Goal: Obtain resource: Download file/media

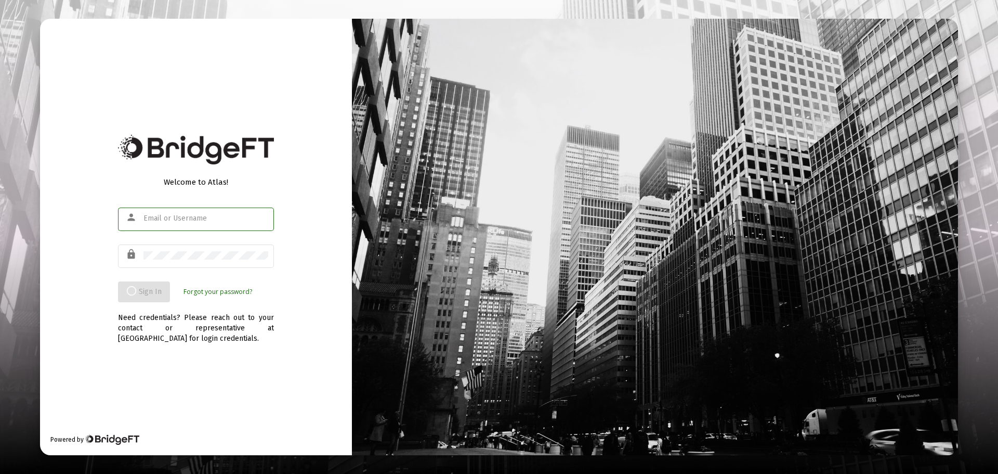
type input "[EMAIL_ADDRESS][DOMAIN_NAME]"
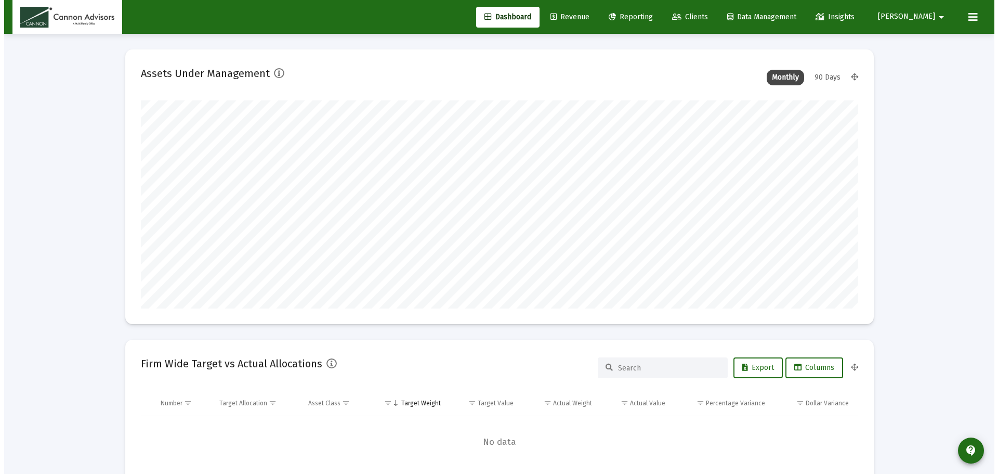
scroll to position [208, 386]
click at [649, 21] on span "Reporting" at bounding box center [627, 16] width 44 height 9
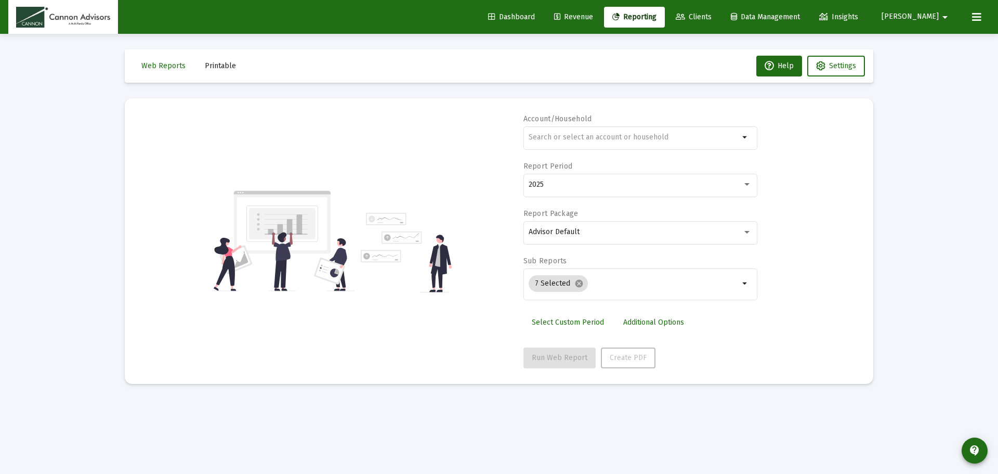
click at [213, 68] on span "Printable" at bounding box center [220, 65] width 31 height 9
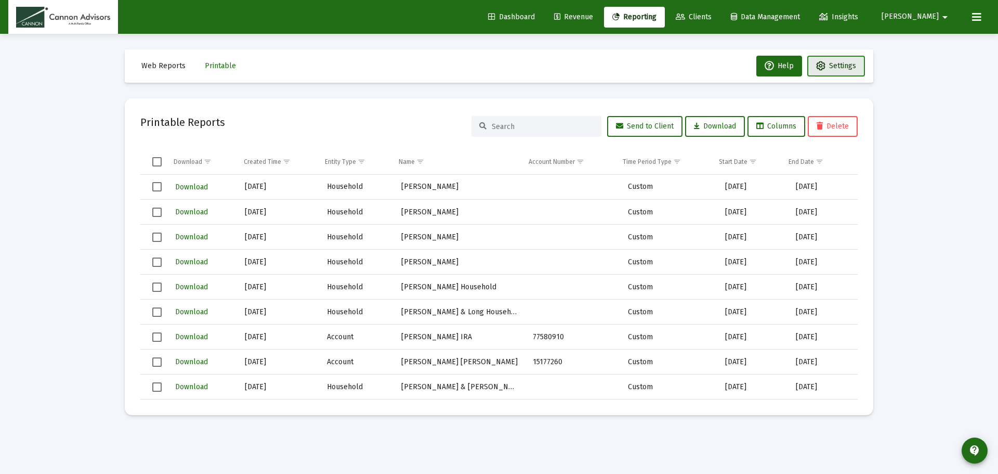
click at [828, 74] on button "Settings" at bounding box center [836, 66] width 58 height 21
click at [168, 74] on button "Web Reports" at bounding box center [163, 66] width 61 height 21
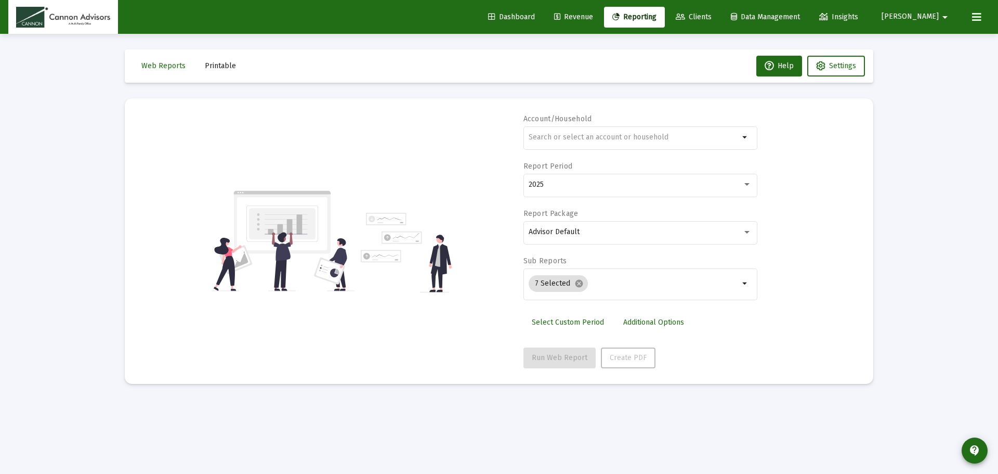
click at [211, 67] on span "Printable" at bounding box center [220, 65] width 31 height 9
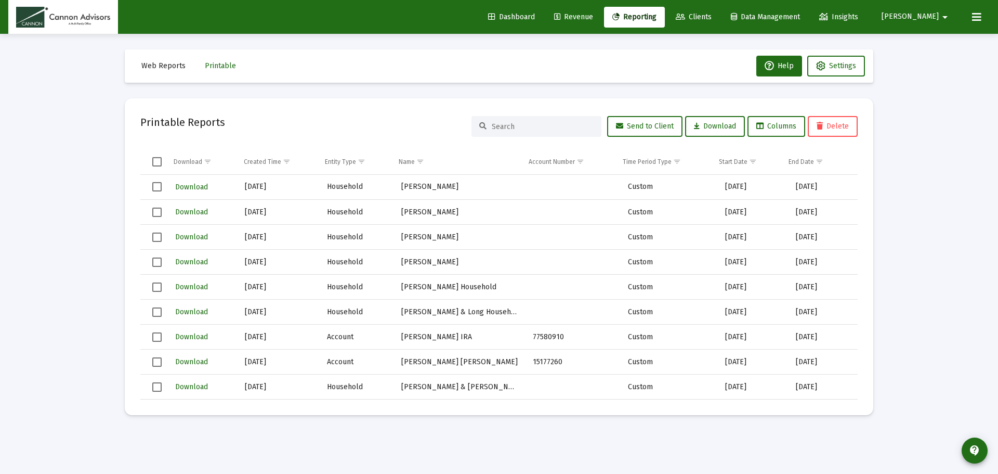
click at [161, 161] on span "Select all" at bounding box center [156, 161] width 9 height 9
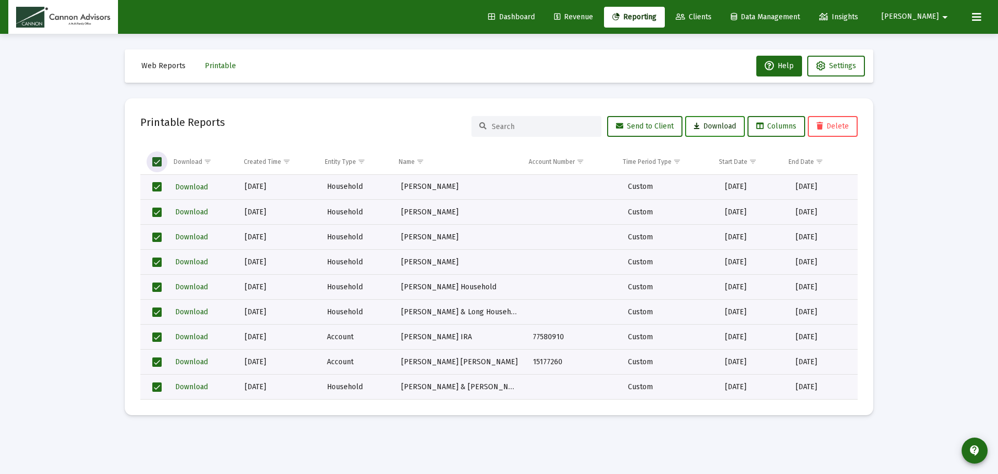
click at [706, 122] on span "Download" at bounding box center [715, 126] width 42 height 9
click at [943, 15] on mat-icon "arrow_drop_down" at bounding box center [945, 17] width 12 height 21
click at [943, 15] on div at bounding box center [499, 237] width 998 height 474
drag, startPoint x: 532, startPoint y: 12, endPoint x: 908, endPoint y: 70, distance: 380.8
click at [532, 12] on span "Dashboard" at bounding box center [511, 16] width 47 height 9
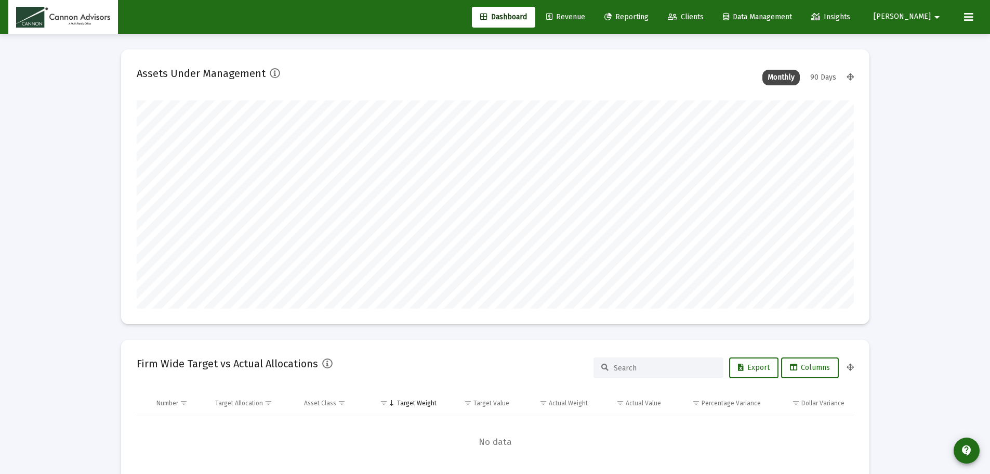
scroll to position [208, 386]
click at [585, 15] on span "Revenue" at bounding box center [565, 16] width 39 height 9
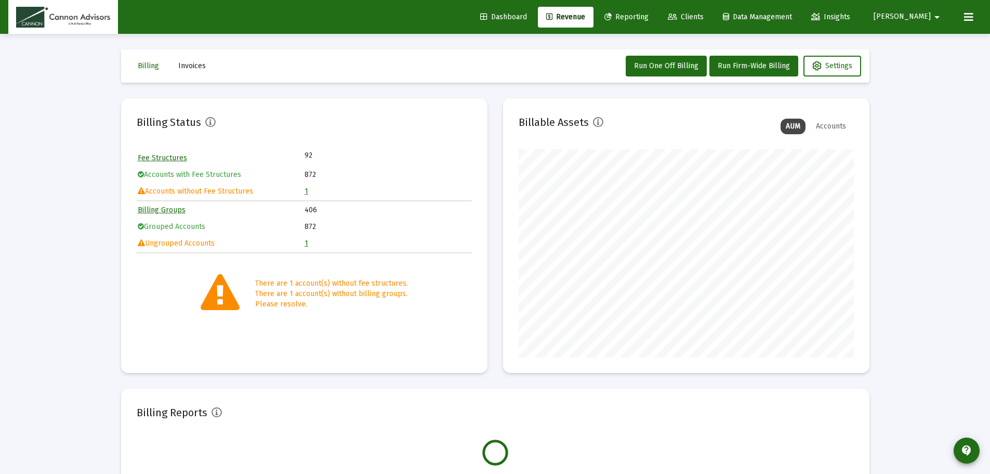
scroll to position [208, 335]
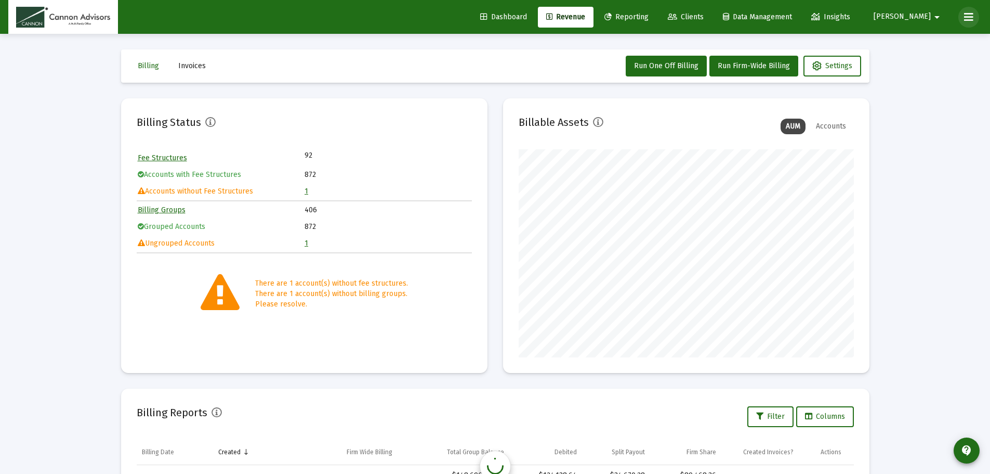
click at [970, 16] on icon at bounding box center [968, 17] width 9 height 12
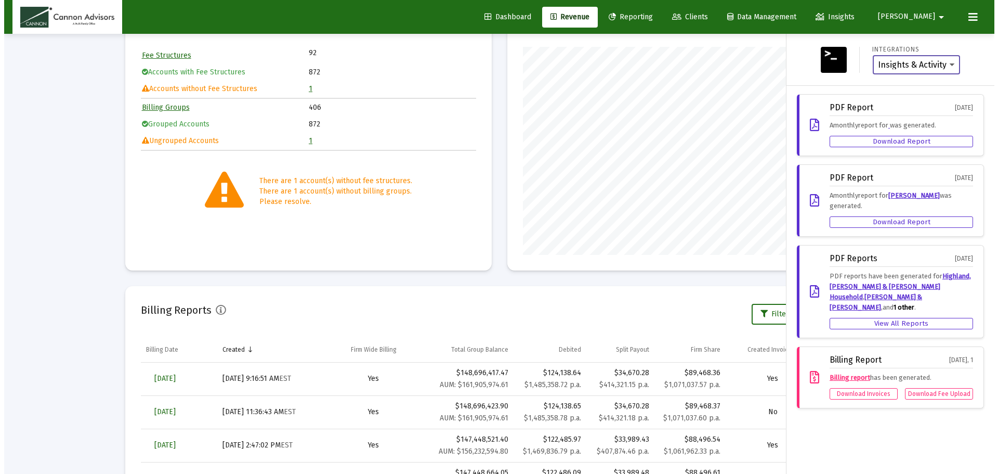
scroll to position [0, 0]
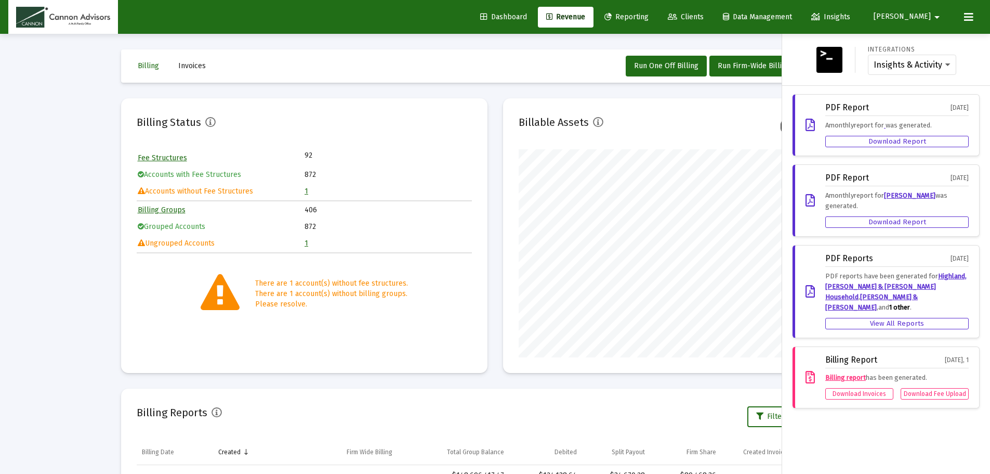
click at [562, 42] on div at bounding box center [495, 237] width 990 height 474
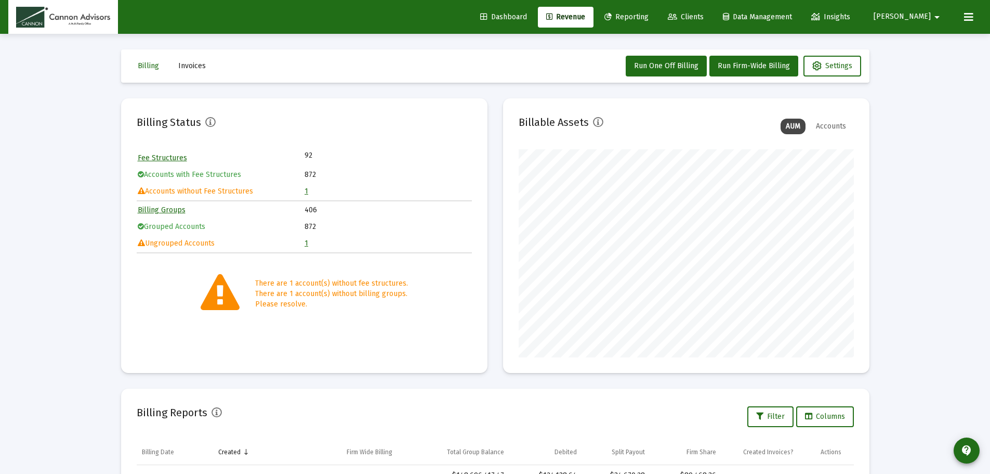
click at [649, 16] on span "Reporting" at bounding box center [627, 16] width 44 height 9
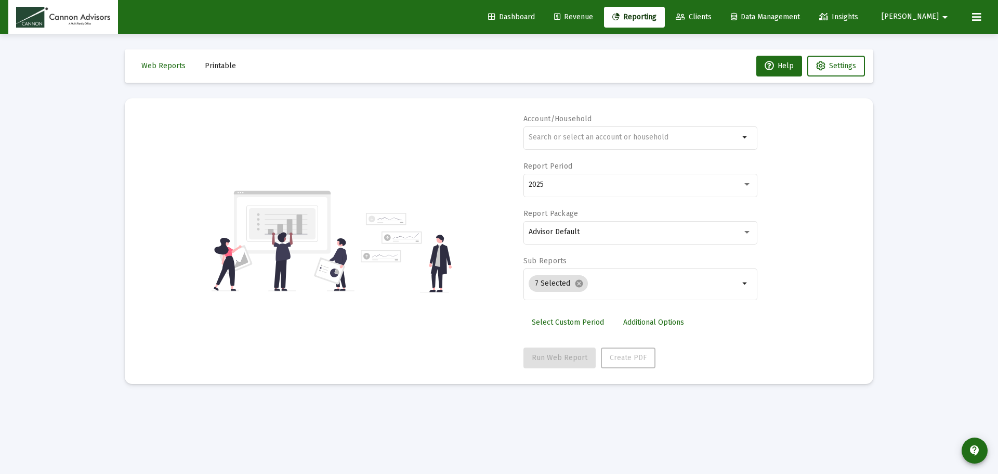
click at [940, 19] on mat-icon "arrow_drop_down" at bounding box center [945, 17] width 12 height 21
click at [975, 16] on div at bounding box center [499, 237] width 998 height 474
click at [975, 16] on icon at bounding box center [976, 17] width 9 height 12
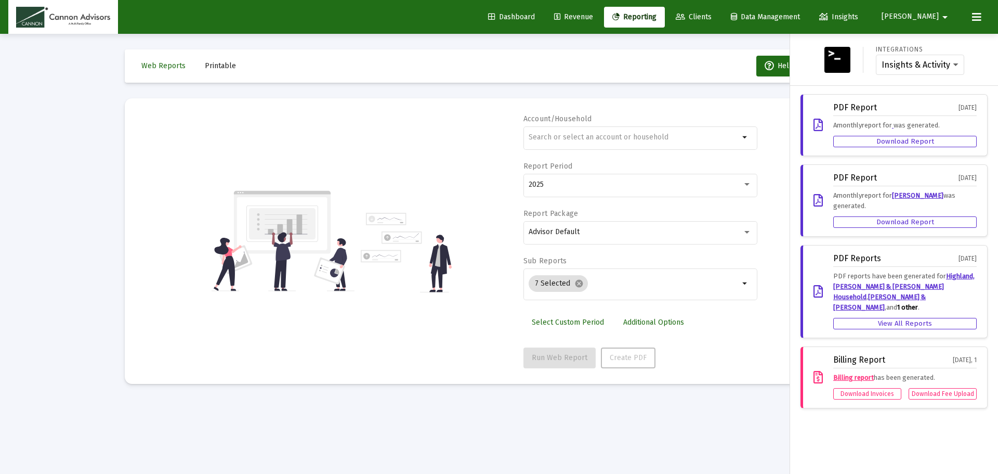
click at [838, 58] on img at bounding box center [838, 60] width 26 height 26
click at [942, 60] on select "Insights & Activity Wealthbox" at bounding box center [920, 64] width 77 height 9
click at [941, 66] on select "Insights & Activity Wealthbox" at bounding box center [920, 64] width 77 height 9
click at [695, 446] on div at bounding box center [499, 237] width 998 height 474
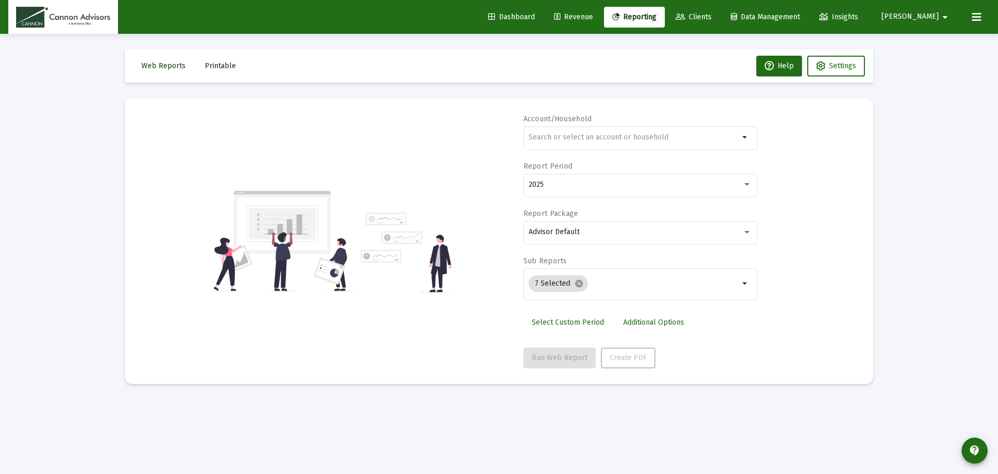
click at [164, 66] on span "Web Reports" at bounding box center [163, 65] width 44 height 9
click at [220, 65] on span "Printable" at bounding box center [220, 65] width 31 height 9
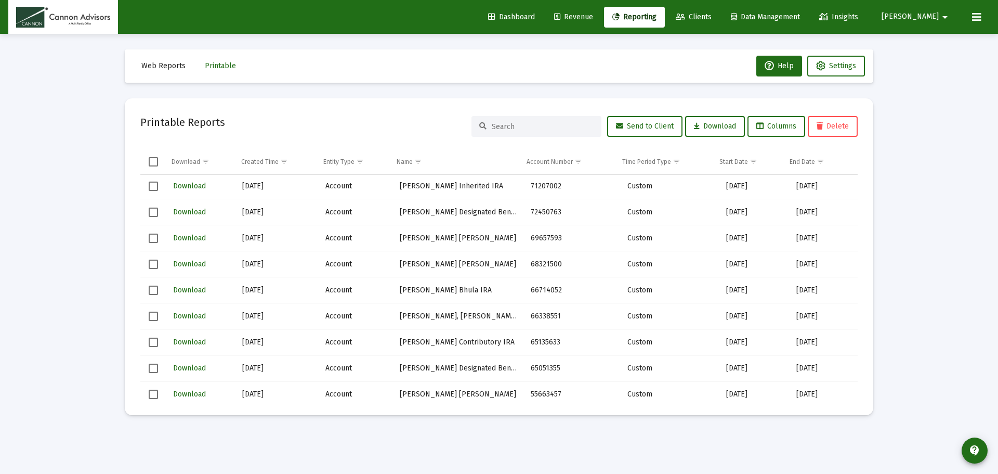
scroll to position [77830, 0]
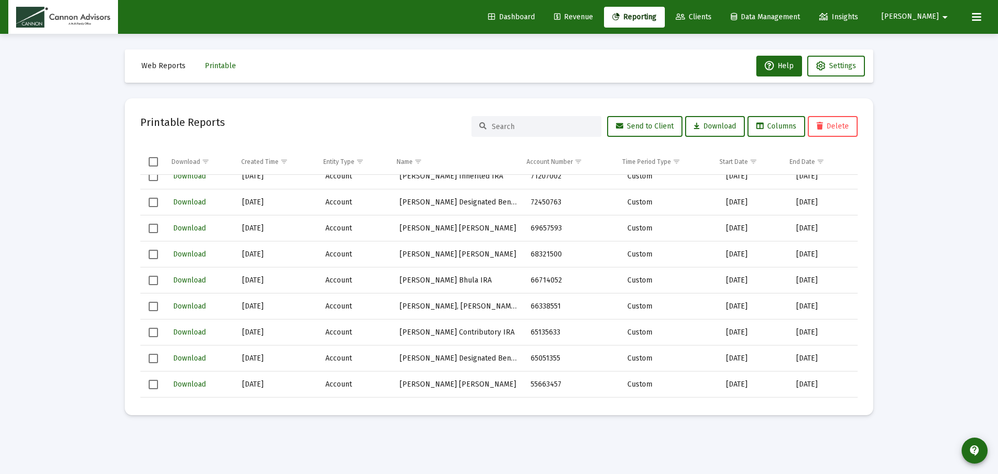
click at [520, 128] on input at bounding box center [543, 126] width 102 height 9
type input "a"
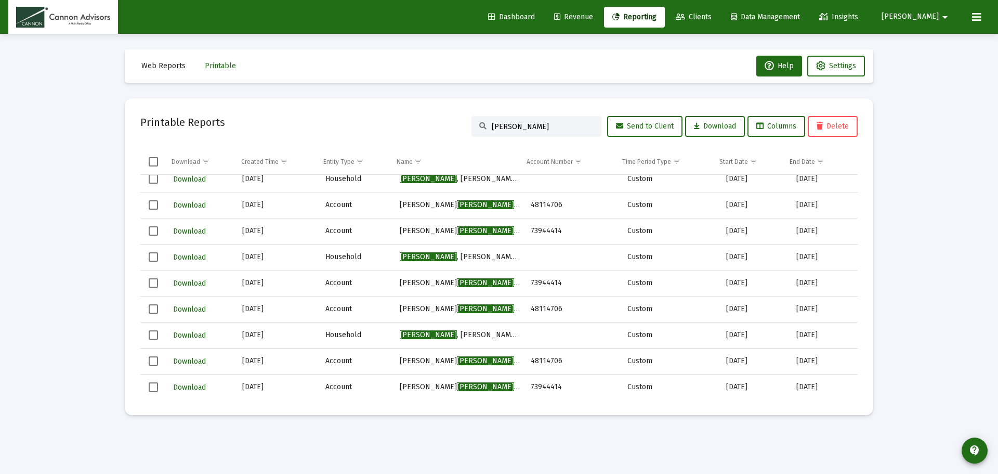
scroll to position [0, 0]
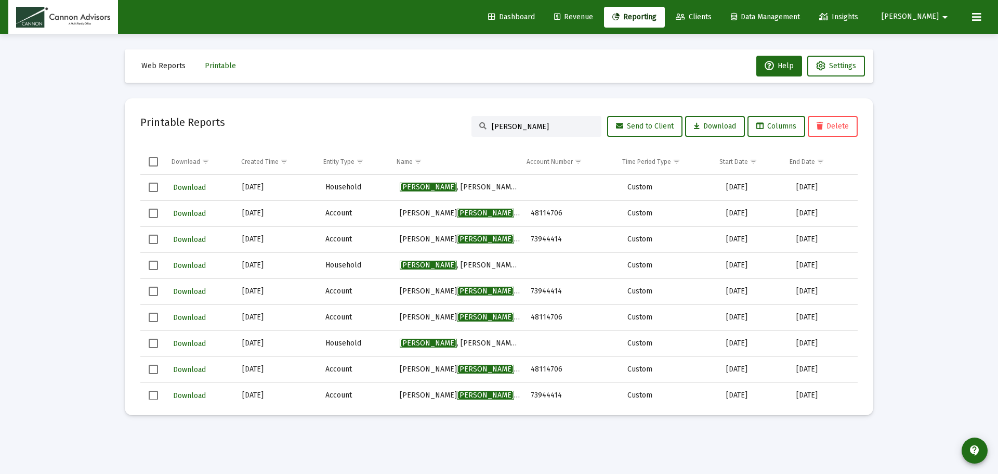
drag, startPoint x: 527, startPoint y: 128, endPoint x: 453, endPoint y: 128, distance: 74.4
click at [453, 128] on div "Printable Reports [PERSON_NAME] Send to Client Download Columns Delete" at bounding box center [499, 126] width 718 height 25
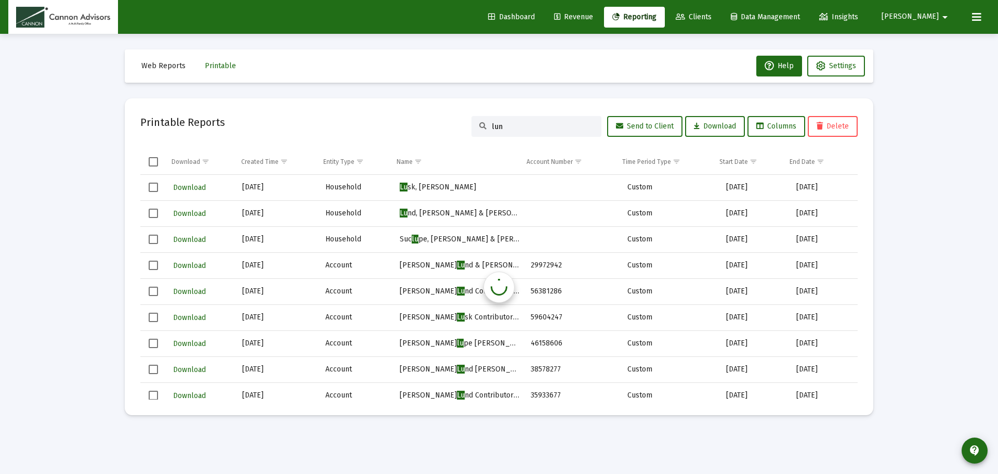
type input "[PERSON_NAME]"
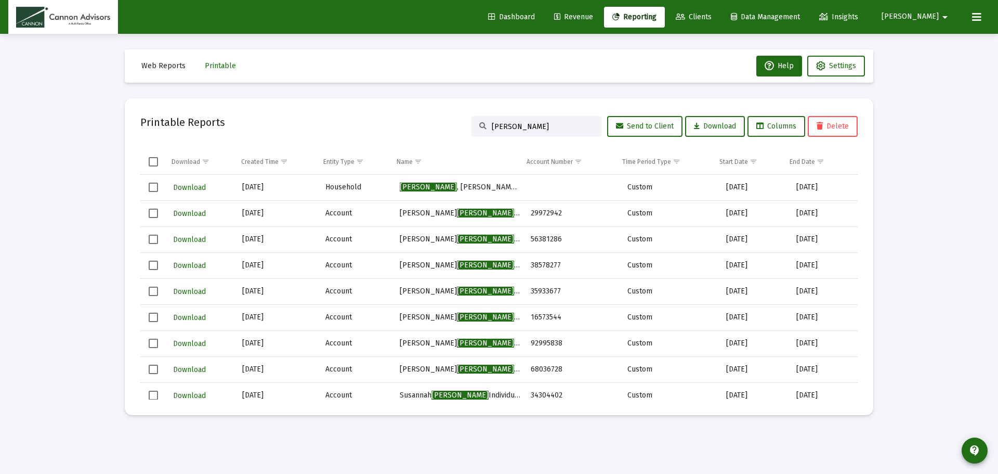
drag, startPoint x: 462, startPoint y: 120, endPoint x: 425, endPoint y: 120, distance: 36.9
click at [433, 120] on div "Printable Reports [PERSON_NAME] Send to Client Download Columns Delete" at bounding box center [499, 126] width 718 height 25
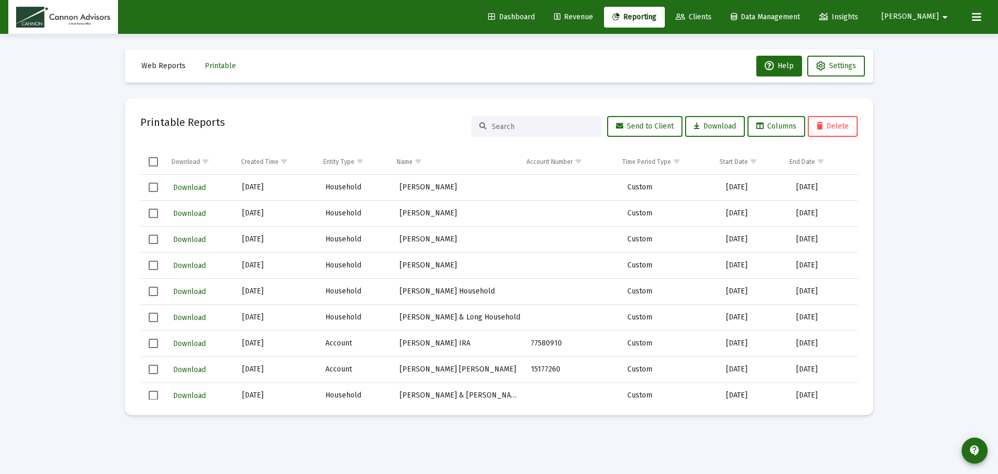
click at [359, 95] on div "Web Reports Printable Help Settings Printable Reports Send to Client Download C…" at bounding box center [499, 232] width 780 height 397
